Goal: Find specific page/section: Find specific page/section

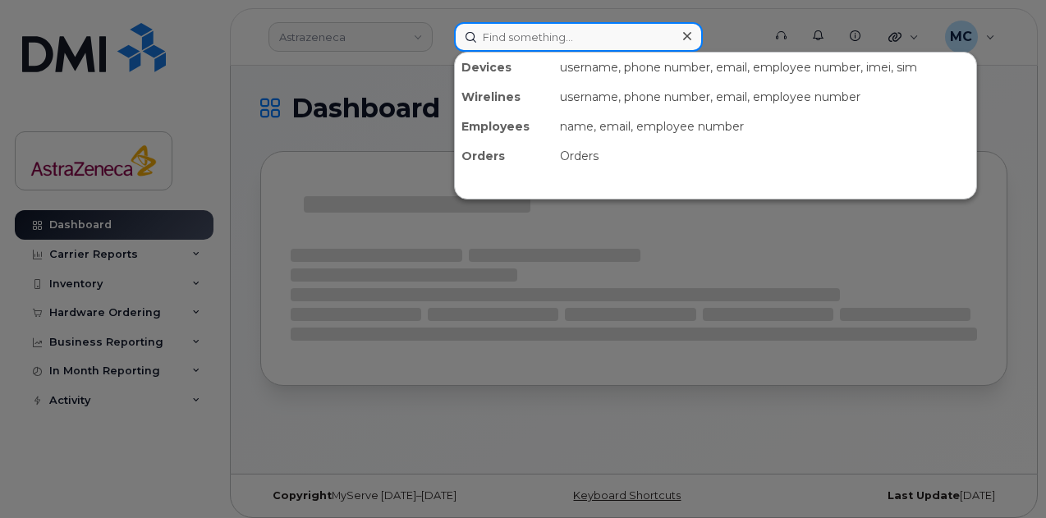
click at [592, 48] on input at bounding box center [578, 37] width 249 height 30
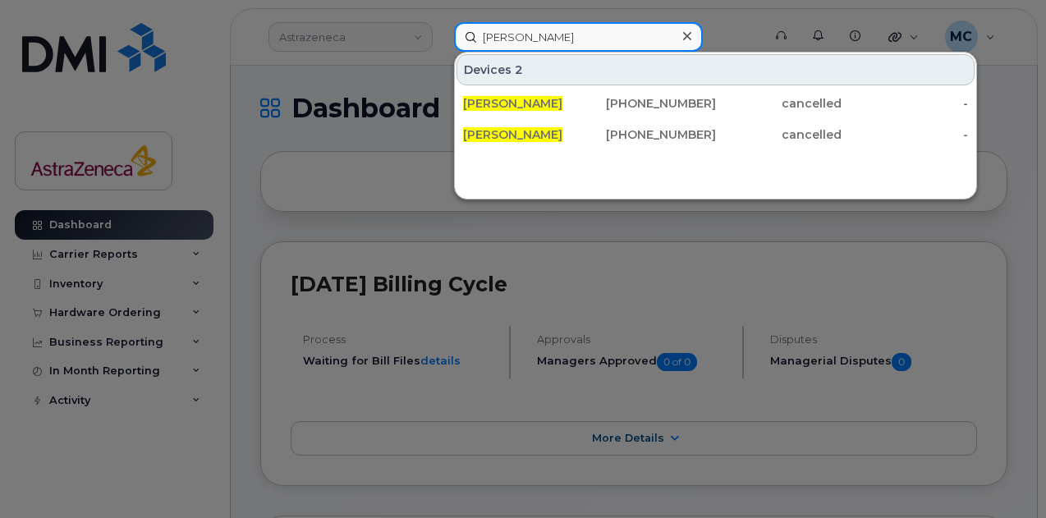
drag, startPoint x: 516, startPoint y: 35, endPoint x: 317, endPoint y: 24, distance: 199.1
click at [441, 24] on div "[PERSON_NAME] Devices 2 [PERSON_NAME] [PHONE_NUMBER] cancelled - [PERSON_NAME] …" at bounding box center [603, 37] width 324 height 30
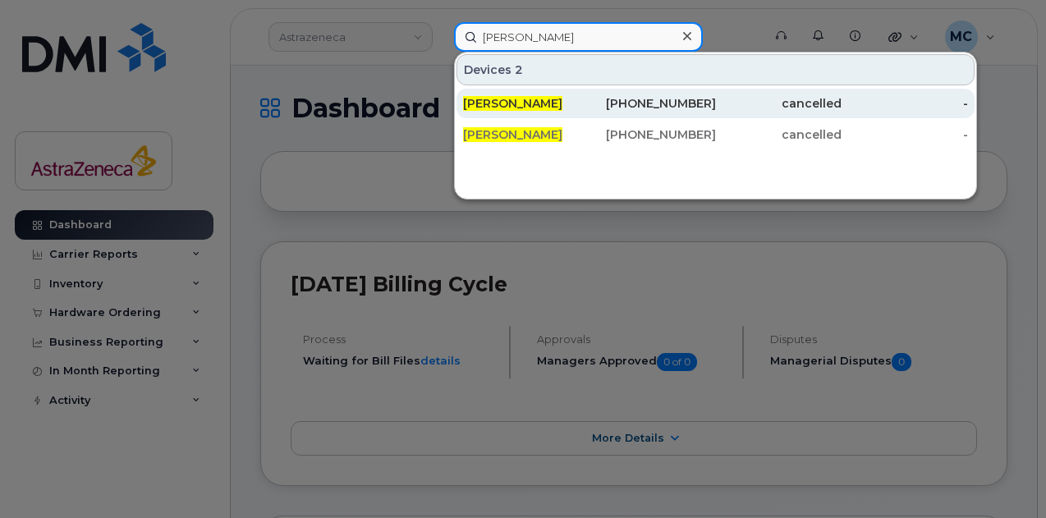
paste input "359418749495769"
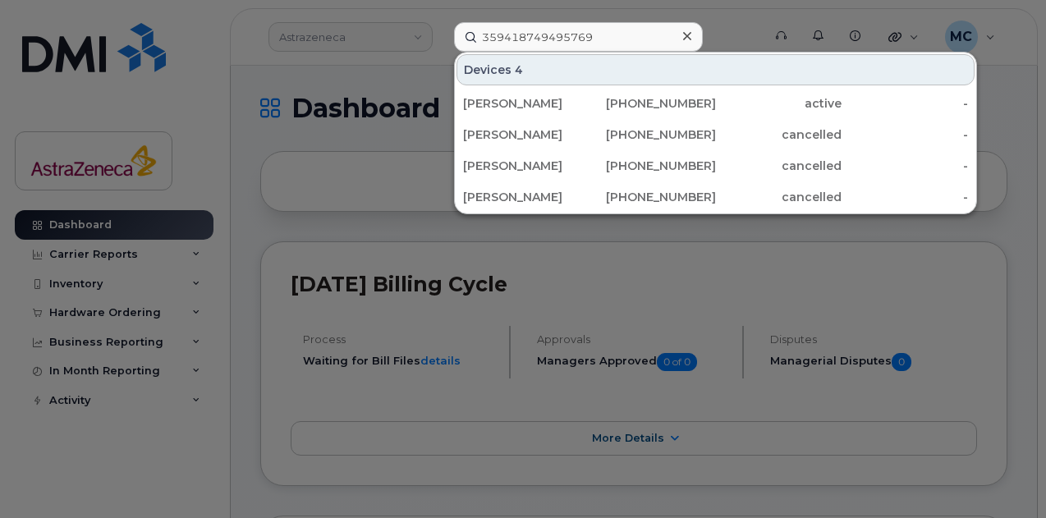
click at [1009, 323] on div at bounding box center [523, 259] width 1046 height 518
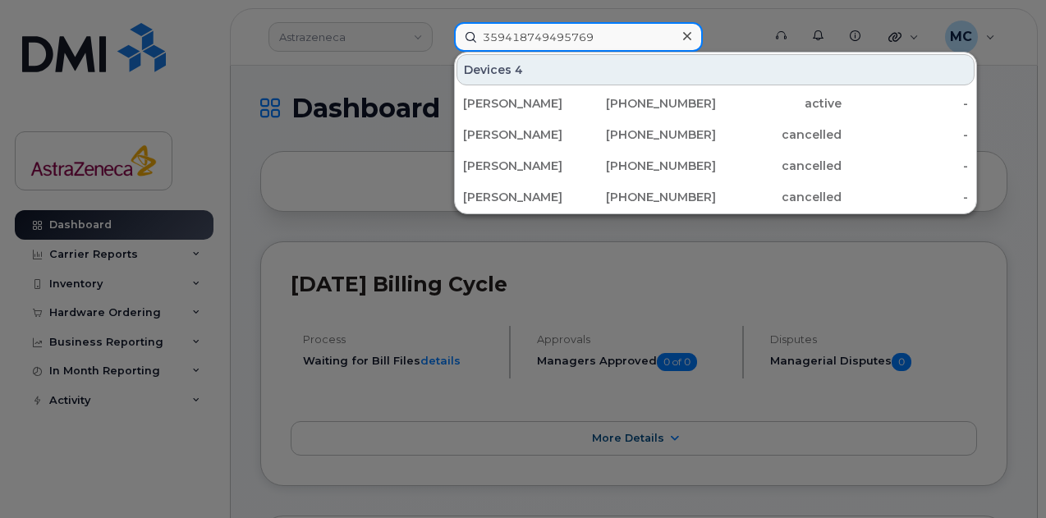
click at [577, 37] on input "359418749495769" at bounding box center [578, 37] width 249 height 30
drag, startPoint x: 624, startPoint y: 32, endPoint x: 96, endPoint y: 29, distance: 528.1
click at [441, 30] on div "359418749495769 Devices 4 [PERSON_NAME] [PHONE_NUMBER] active - [PERSON_NAME] […" at bounding box center [603, 37] width 324 height 30
type input "[PERSON_NAME]"
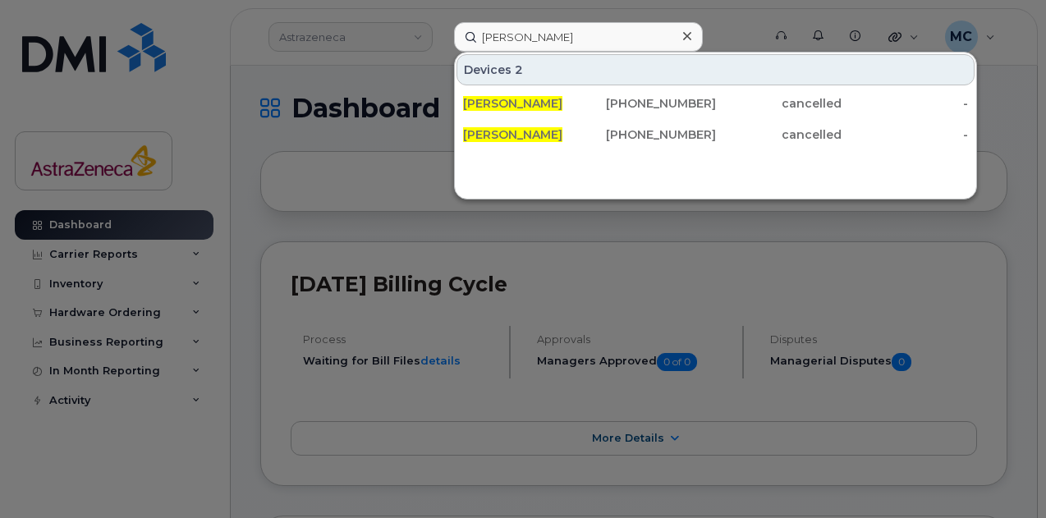
drag, startPoint x: 621, startPoint y: 135, endPoint x: 708, endPoint y: 334, distance: 217.7
click at [621, 135] on div "[PHONE_NUMBER]" at bounding box center [653, 134] width 126 height 16
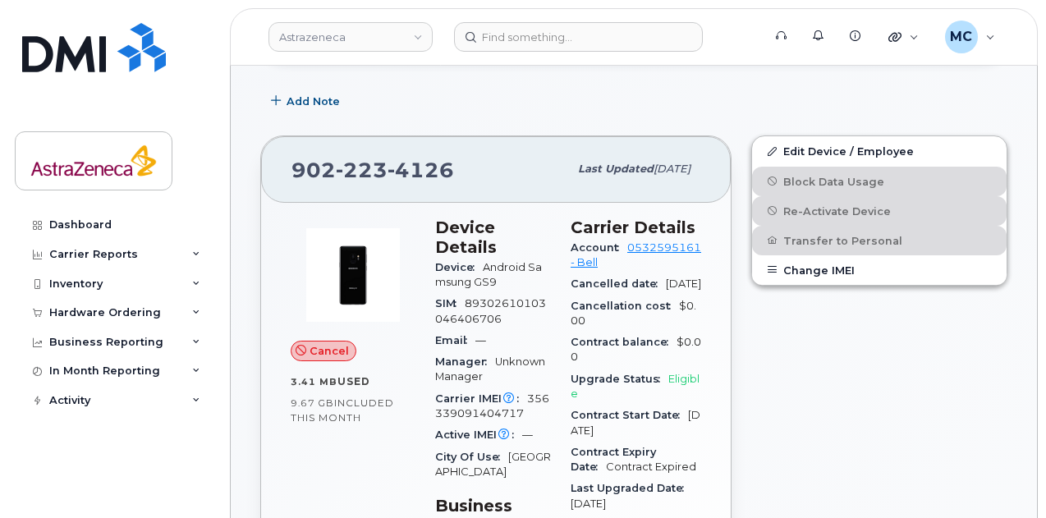
scroll to position [246, 0]
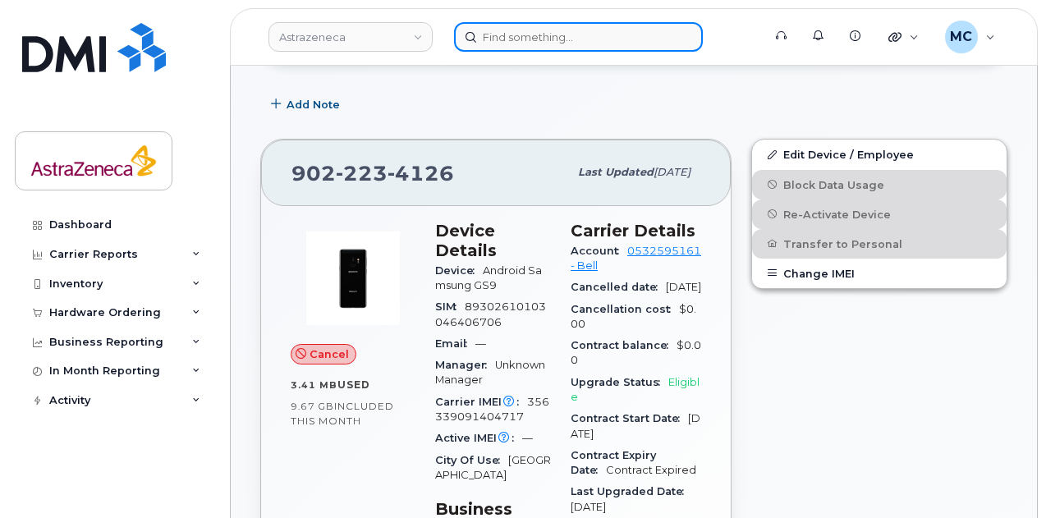
click at [560, 41] on input at bounding box center [578, 37] width 249 height 30
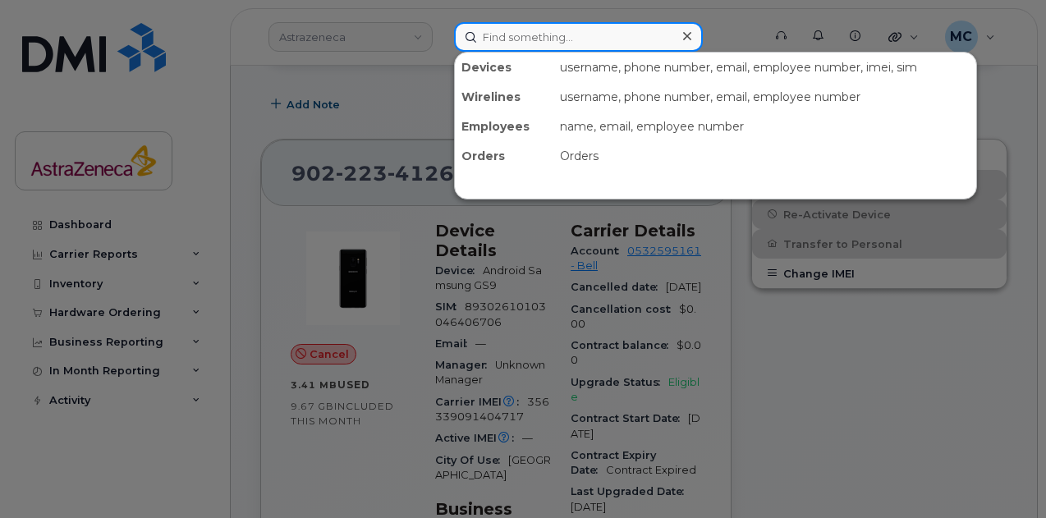
paste input "kvcg117"
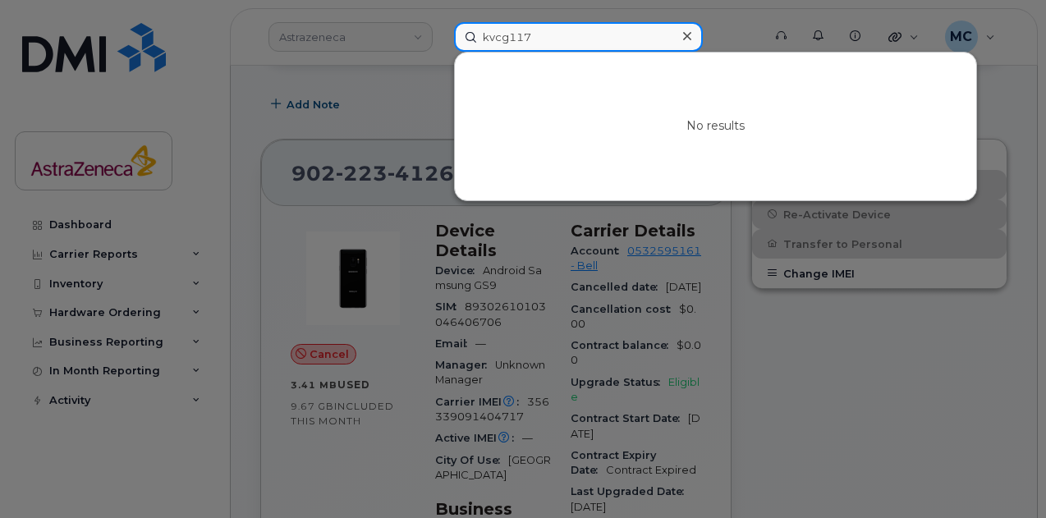
type input "kvcg117"
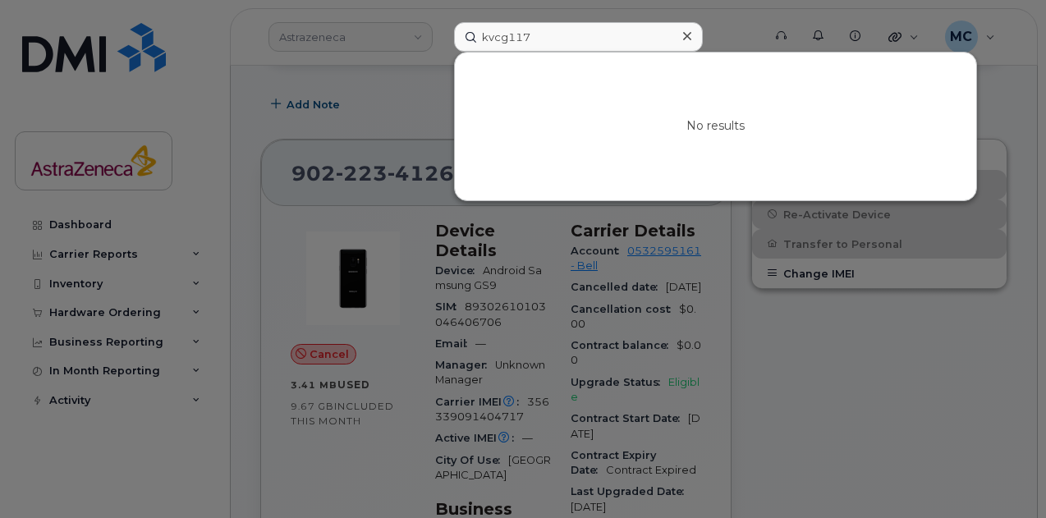
click at [798, 432] on div at bounding box center [523, 259] width 1046 height 518
